Goal: Task Accomplishment & Management: Manage account settings

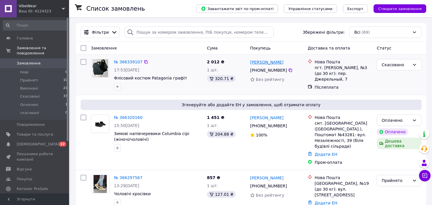
click at [260, 64] on link "[PERSON_NAME]" at bounding box center [266, 62] width 33 height 6
click at [81, 70] on div at bounding box center [83, 75] width 10 height 36
drag, startPoint x: 78, startPoint y: 67, endPoint x: 269, endPoint y: 106, distance: 194.3
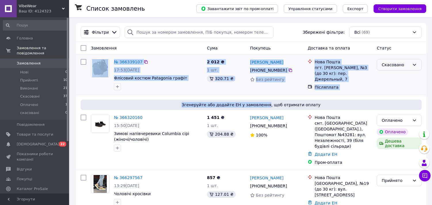
click at [412, 61] on div "Скасовано" at bounding box center [399, 65] width 45 height 12
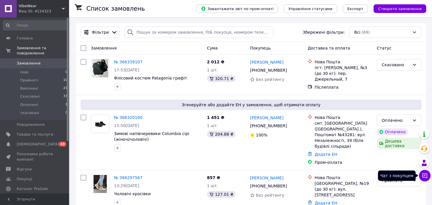
click at [425, 171] on button "Чат з покупцем" at bounding box center [425, 176] width 12 height 12
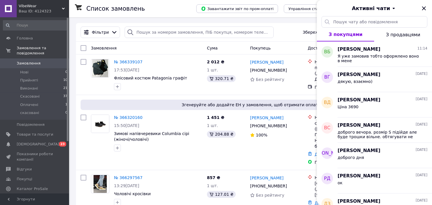
click at [423, 6] on icon "Закрити" at bounding box center [424, 8] width 7 height 7
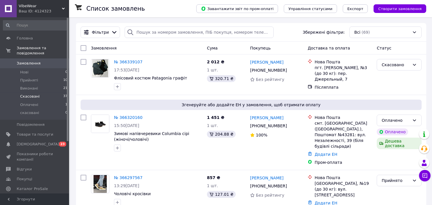
click at [52, 92] on li "Скасовані 37" at bounding box center [35, 96] width 71 height 8
click at [255, 62] on link "[PERSON_NAME]" at bounding box center [266, 62] width 33 height 6
